Goal: Communication & Community: Answer question/provide support

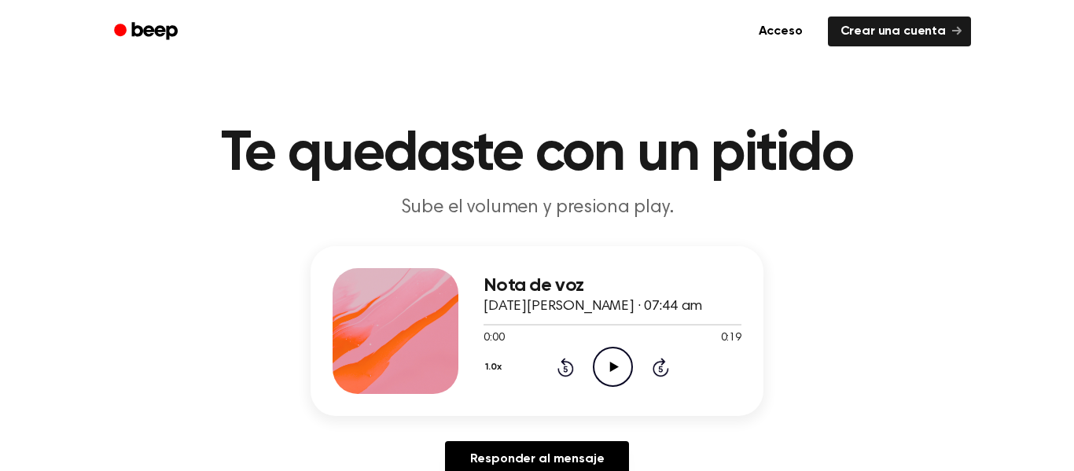
click at [609, 352] on icon "Play Audio" at bounding box center [613, 367] width 40 height 40
click at [587, 382] on div "1.0x Rewind 5 seconds Play Audio Skip 5 seconds" at bounding box center [612, 367] width 258 height 40
click at [616, 372] on icon "Play Audio" at bounding box center [613, 367] width 40 height 40
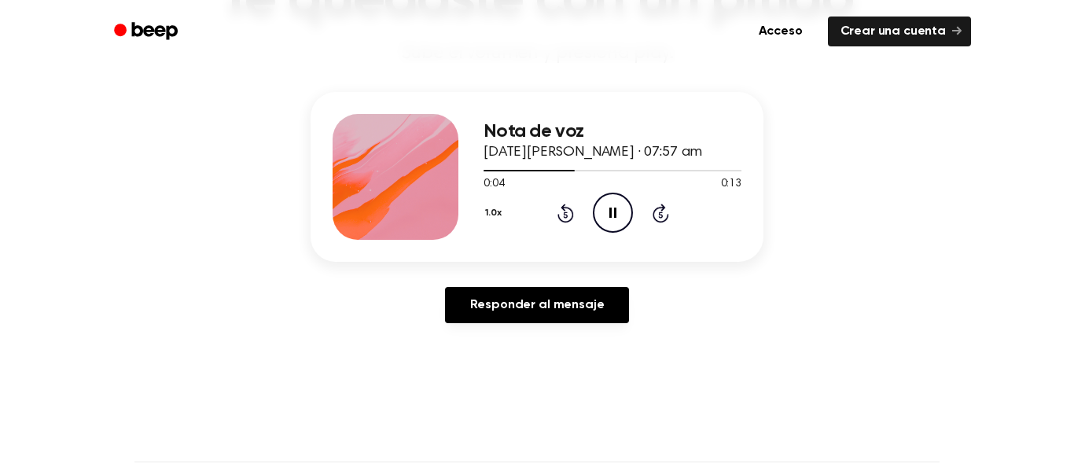
scroll to position [161, 0]
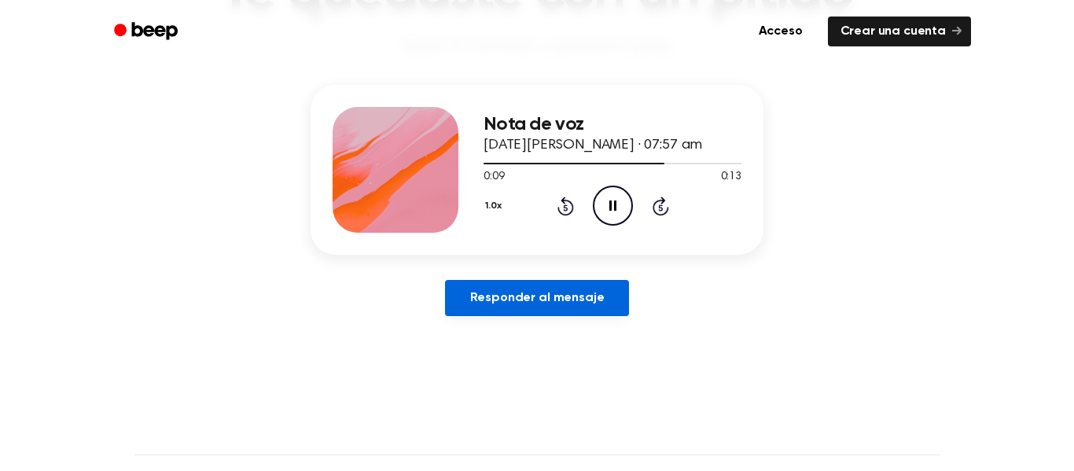
click at [520, 285] on link "Responder al mensaje" at bounding box center [537, 298] width 185 height 36
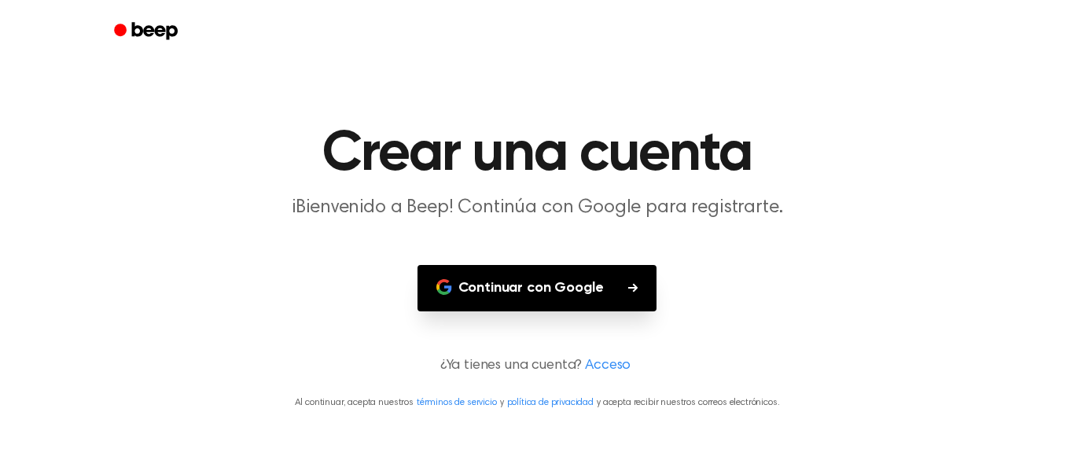
scroll to position [161, 0]
